Goal: Task Accomplishment & Management: Use online tool/utility

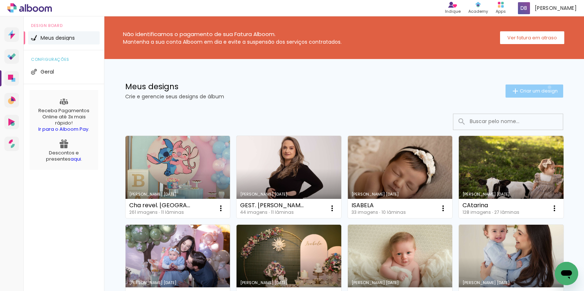
click at [544, 89] on span "Criar um design" at bounding box center [538, 91] width 38 height 5
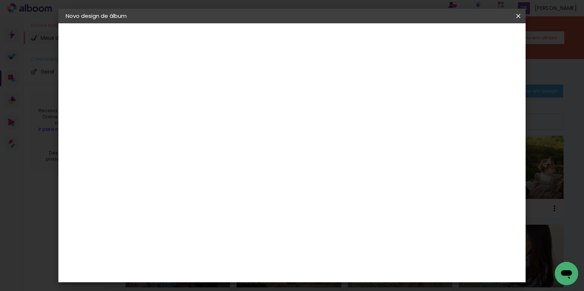
click at [185, 92] on input at bounding box center [185, 97] width 0 height 11
type input "[DATE]"
type paper-input "[DATE]"
click at [0, 0] on slot "Avançar" at bounding box center [0, 0] width 0 height 0
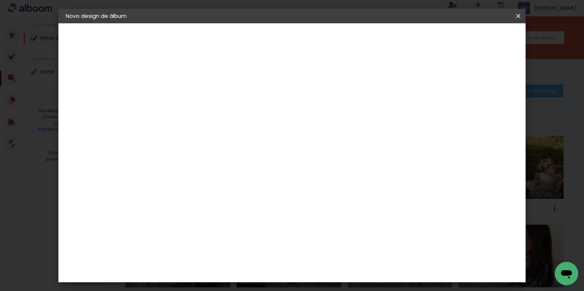
click at [0, 0] on slot "Avançar" at bounding box center [0, 0] width 0 height 0
click at [213, 121] on input "text" at bounding box center [199, 126] width 28 height 11
click at [320, 122] on paper-item "Padrão" at bounding box center [339, 121] width 146 height 15
type input "Padrão"
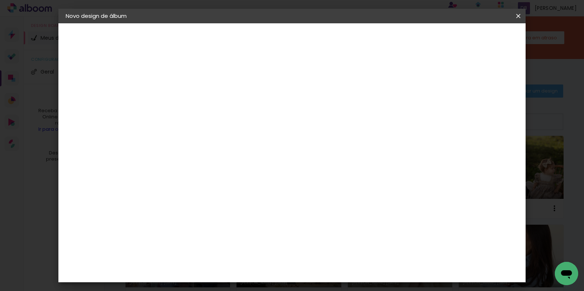
scroll to position [162, 0]
click at [234, 228] on span "20 × 20" at bounding box center [217, 237] width 34 height 19
click at [0, 0] on slot "Avançar" at bounding box center [0, 0] width 0 height 0
click at [442, 34] on paper-button "Iniciar design" at bounding box center [418, 38] width 48 height 12
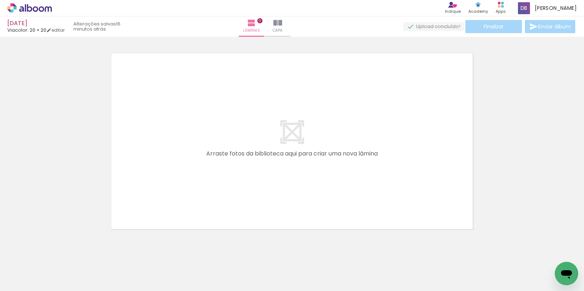
click at [38, 5] on icon at bounding box center [29, 7] width 45 height 9
